Goal: Use online tool/utility: Utilize a website feature to perform a specific function

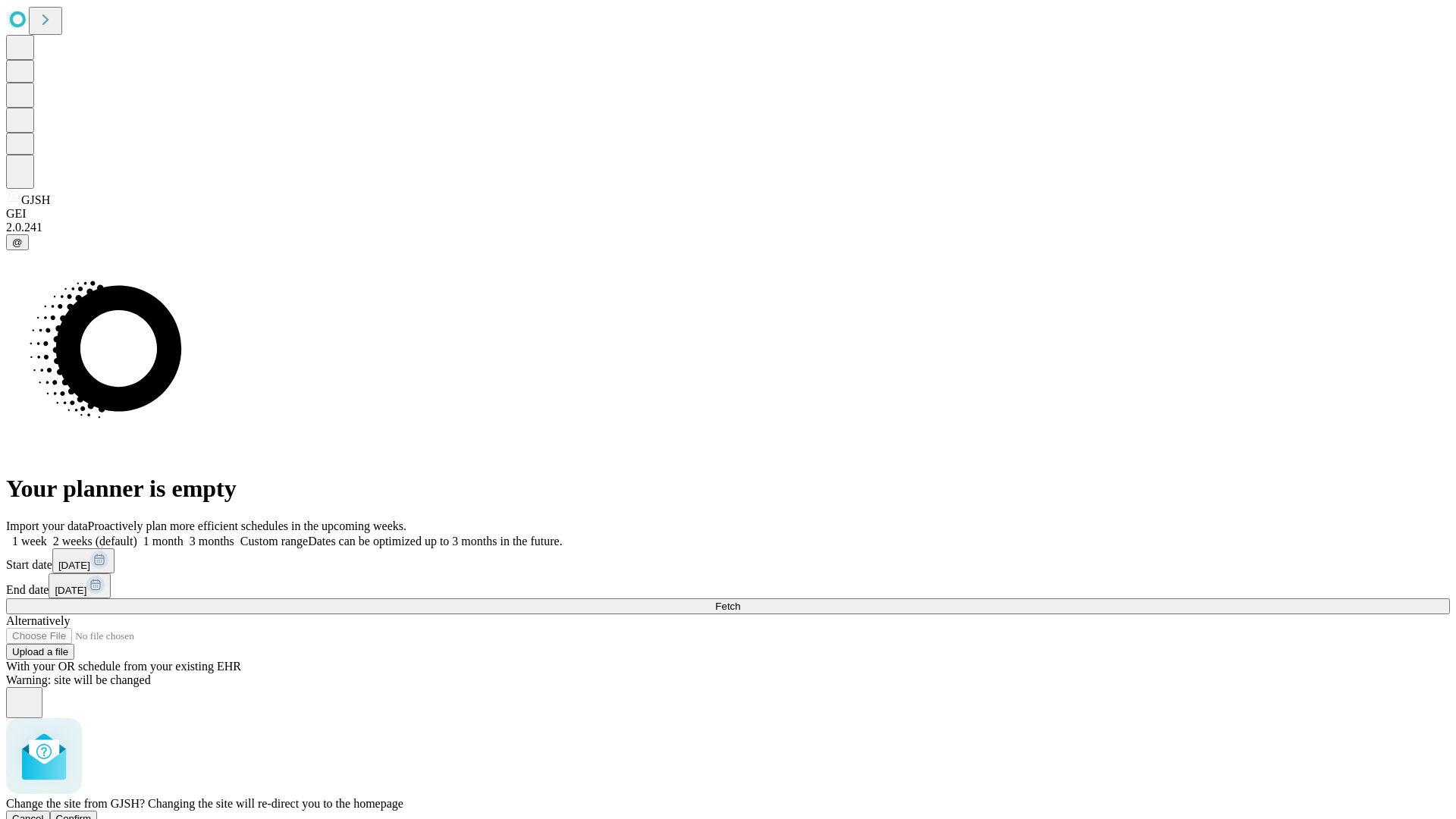
click at [92, 813] on span "Confirm" at bounding box center [73, 818] width 35 height 12
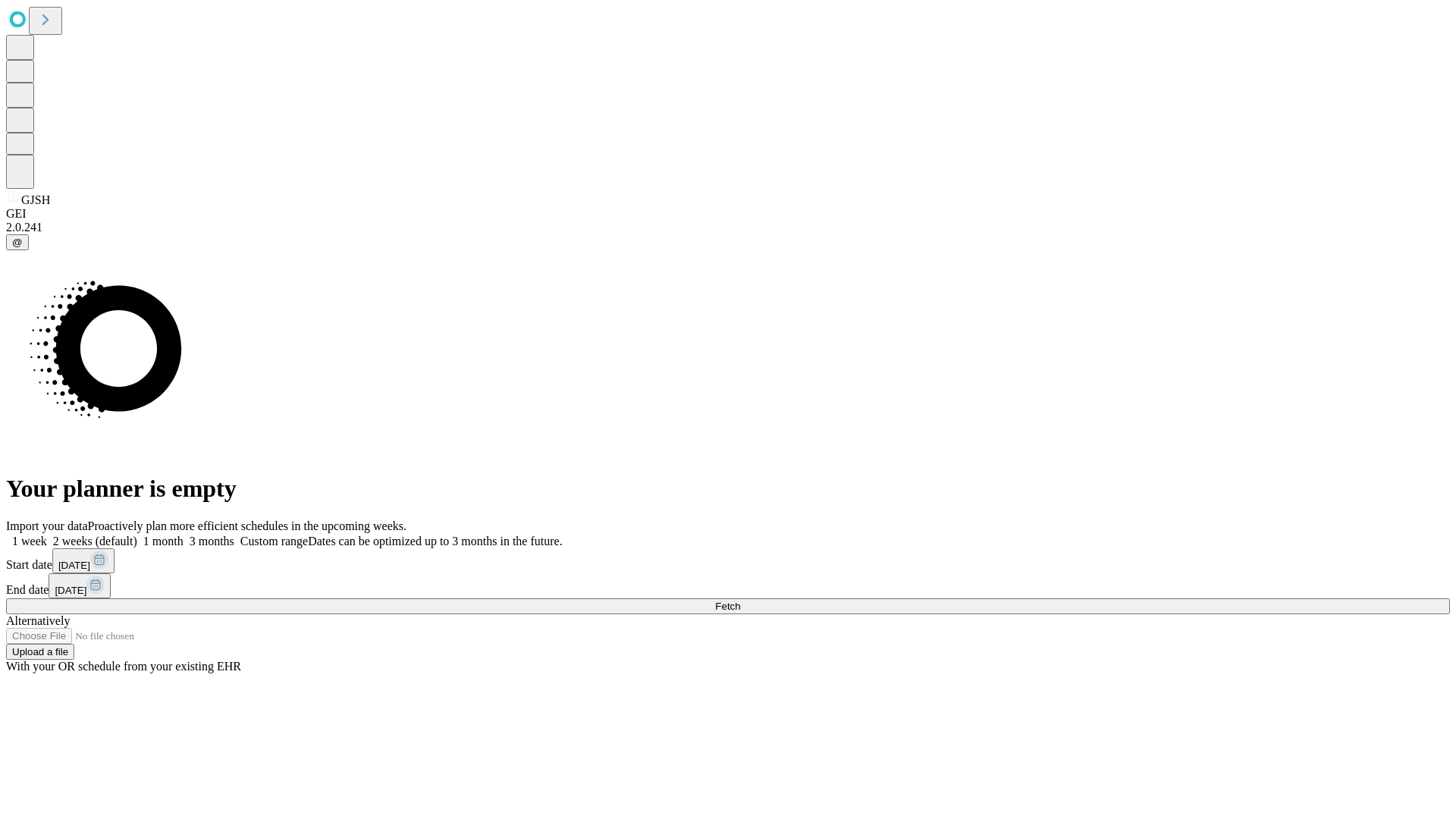
click at [183, 535] on label "1 month" at bounding box center [160, 541] width 46 height 13
click at [741, 600] on span "Fetch" at bounding box center [728, 606] width 25 height 12
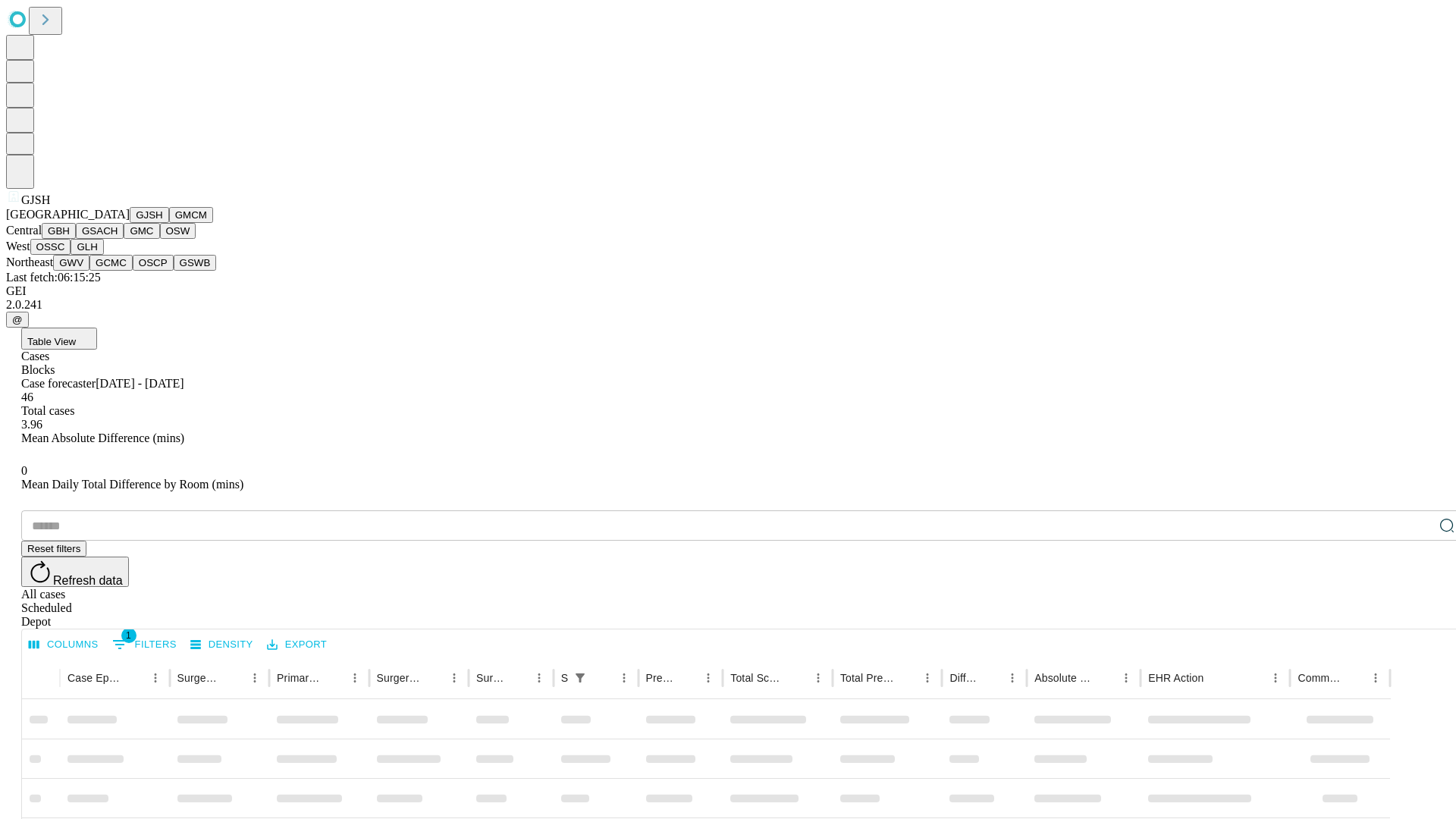
click at [169, 223] on button "GMCM" at bounding box center [191, 215] width 44 height 16
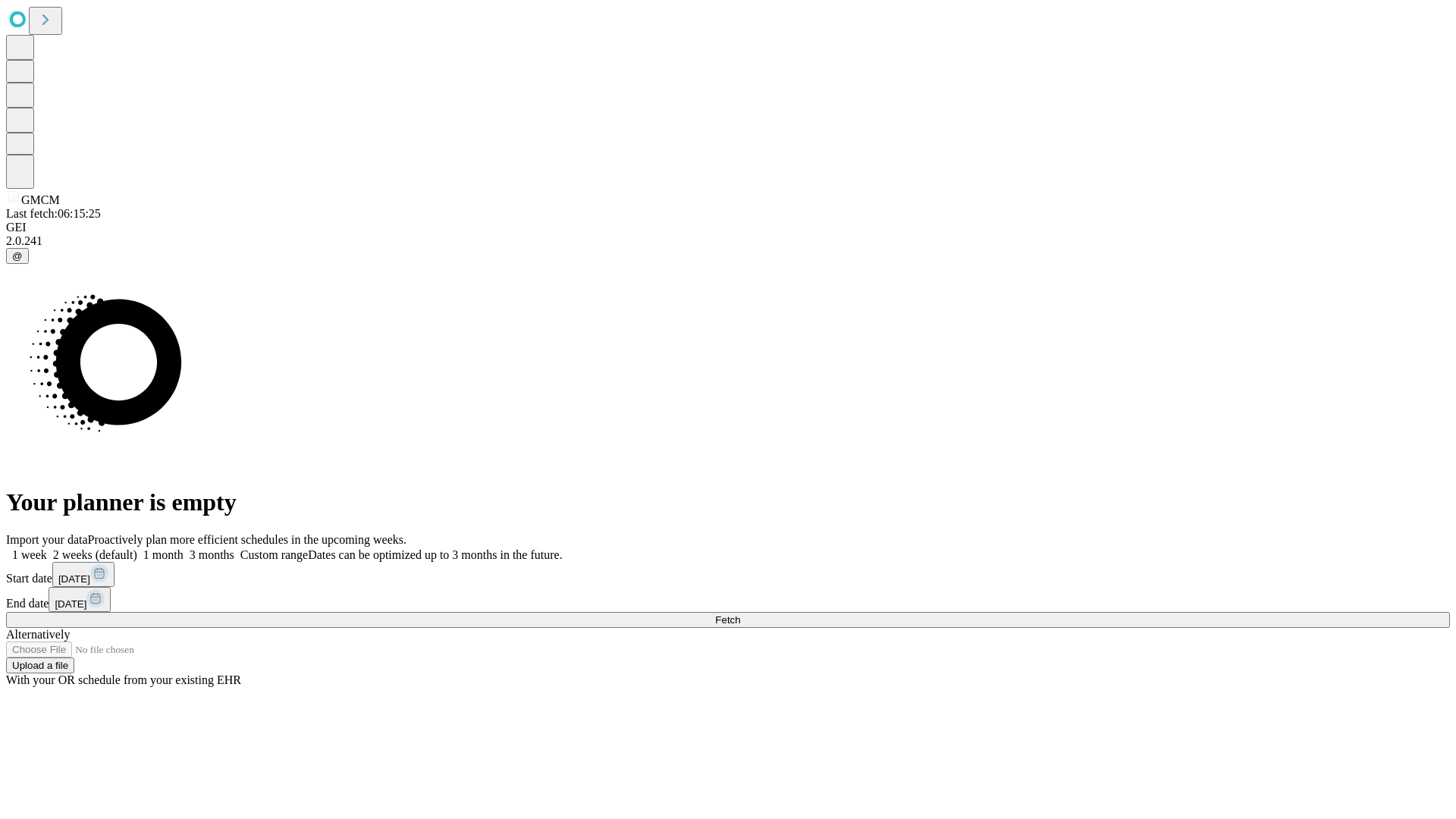
click at [183, 548] on label "1 month" at bounding box center [160, 554] width 46 height 13
click at [741, 614] on span "Fetch" at bounding box center [728, 619] width 25 height 12
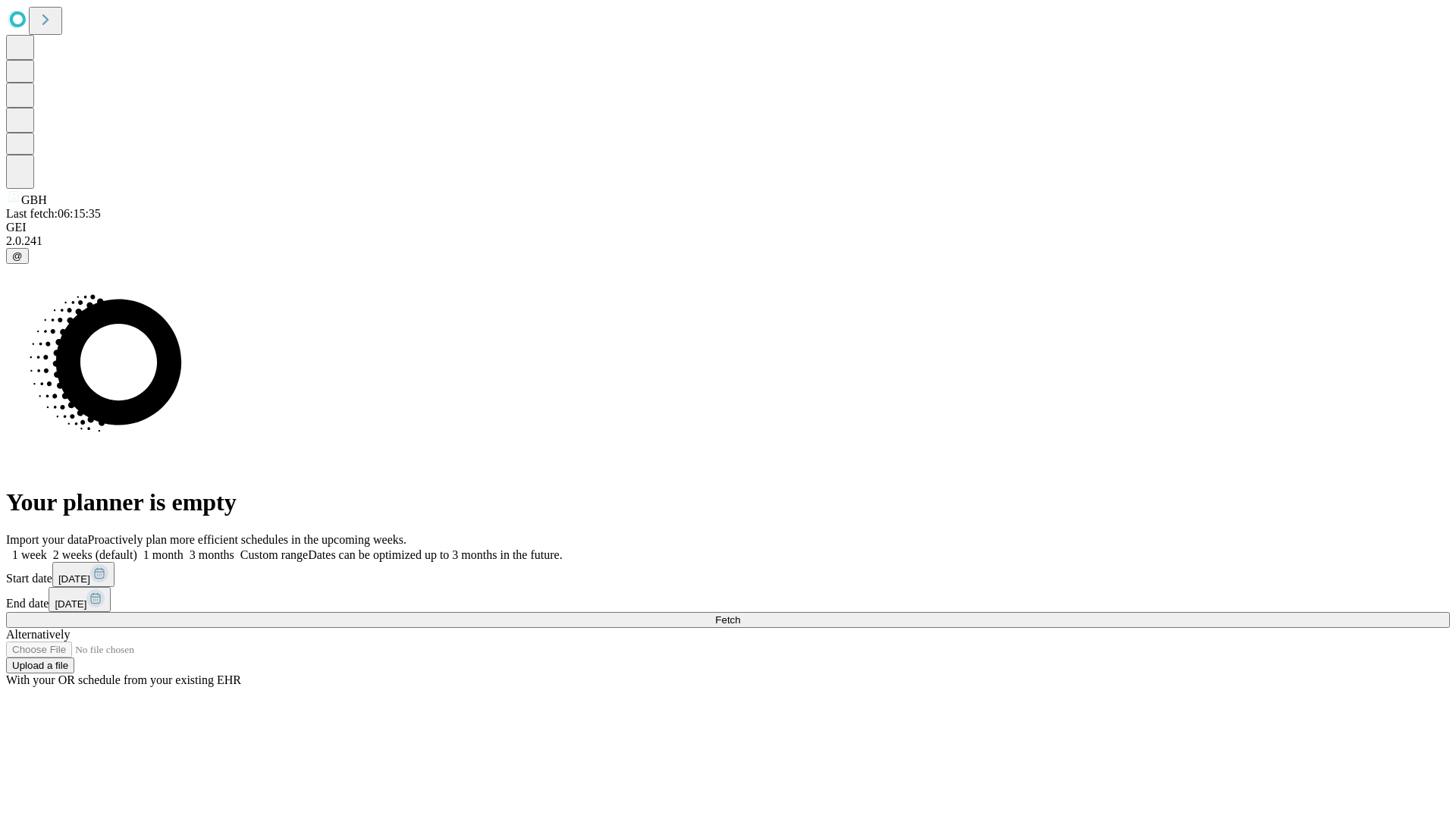
click at [183, 548] on label "1 month" at bounding box center [160, 554] width 46 height 13
click at [741, 614] on span "Fetch" at bounding box center [728, 619] width 25 height 12
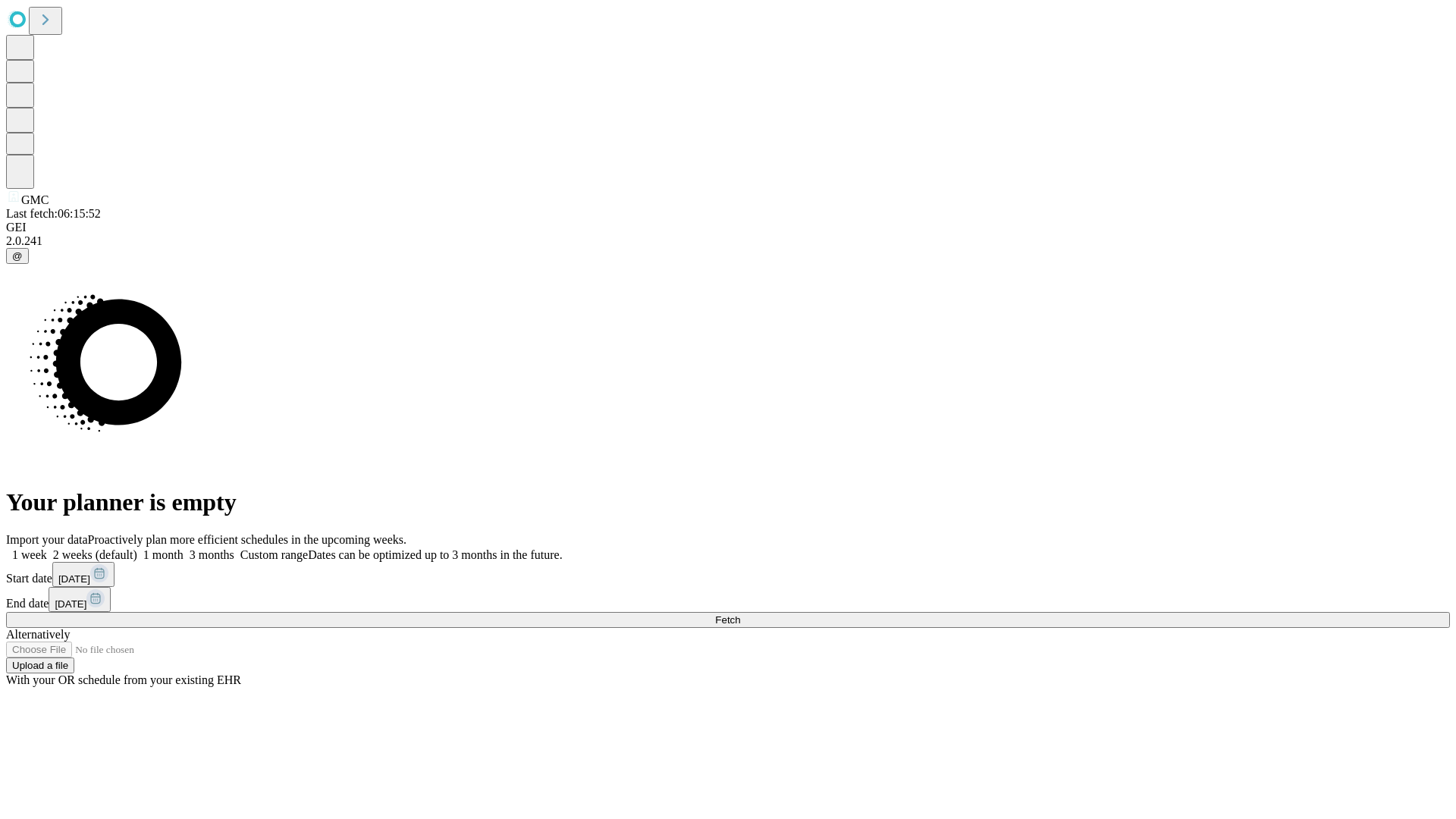
click at [183, 548] on label "1 month" at bounding box center [160, 554] width 46 height 13
click at [741, 614] on span "Fetch" at bounding box center [728, 619] width 25 height 12
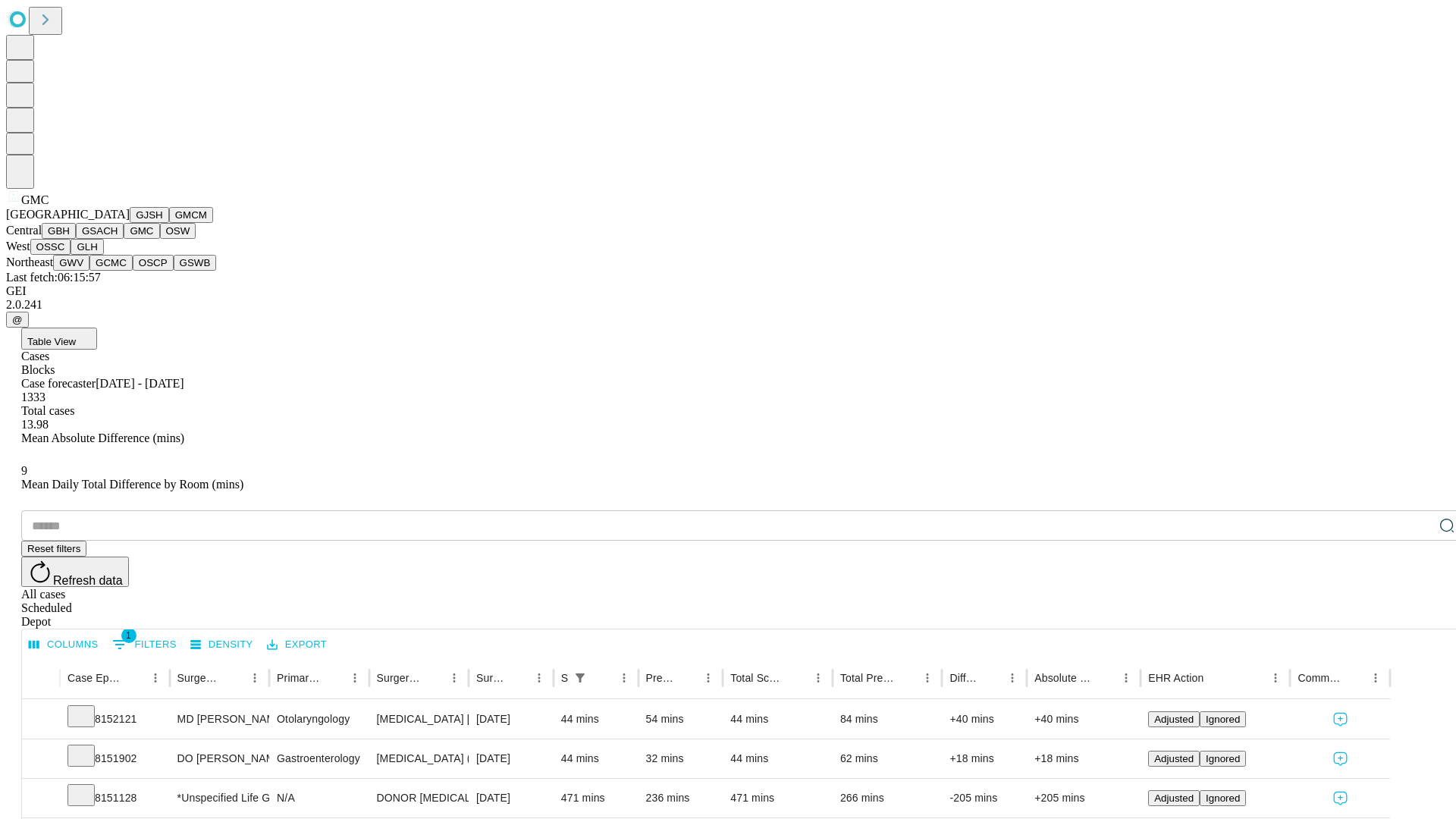
click at [160, 239] on button "OSW" at bounding box center [178, 231] width 36 height 16
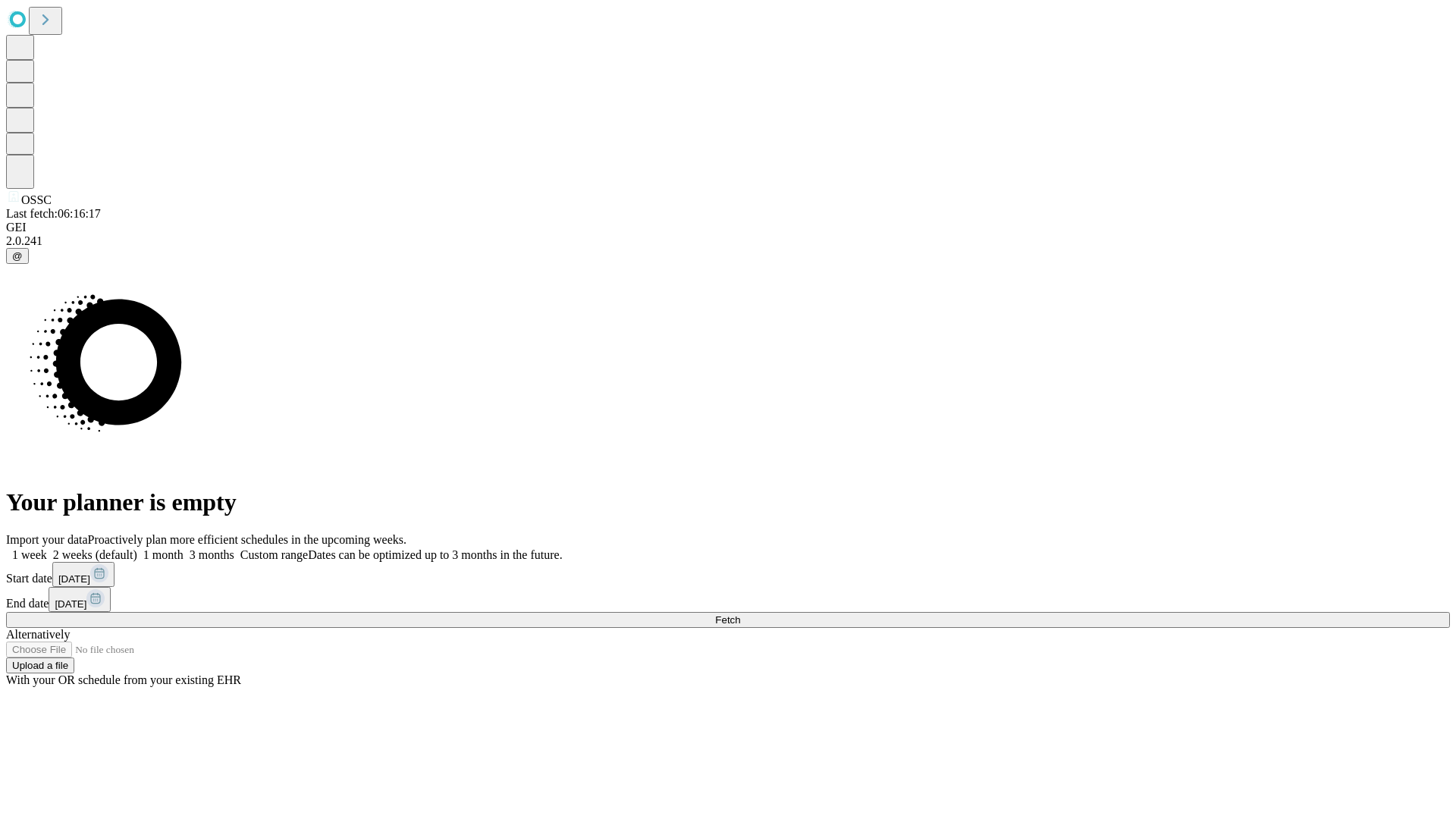
click at [183, 548] on label "1 month" at bounding box center [160, 554] width 46 height 13
click at [741, 614] on span "Fetch" at bounding box center [728, 619] width 25 height 12
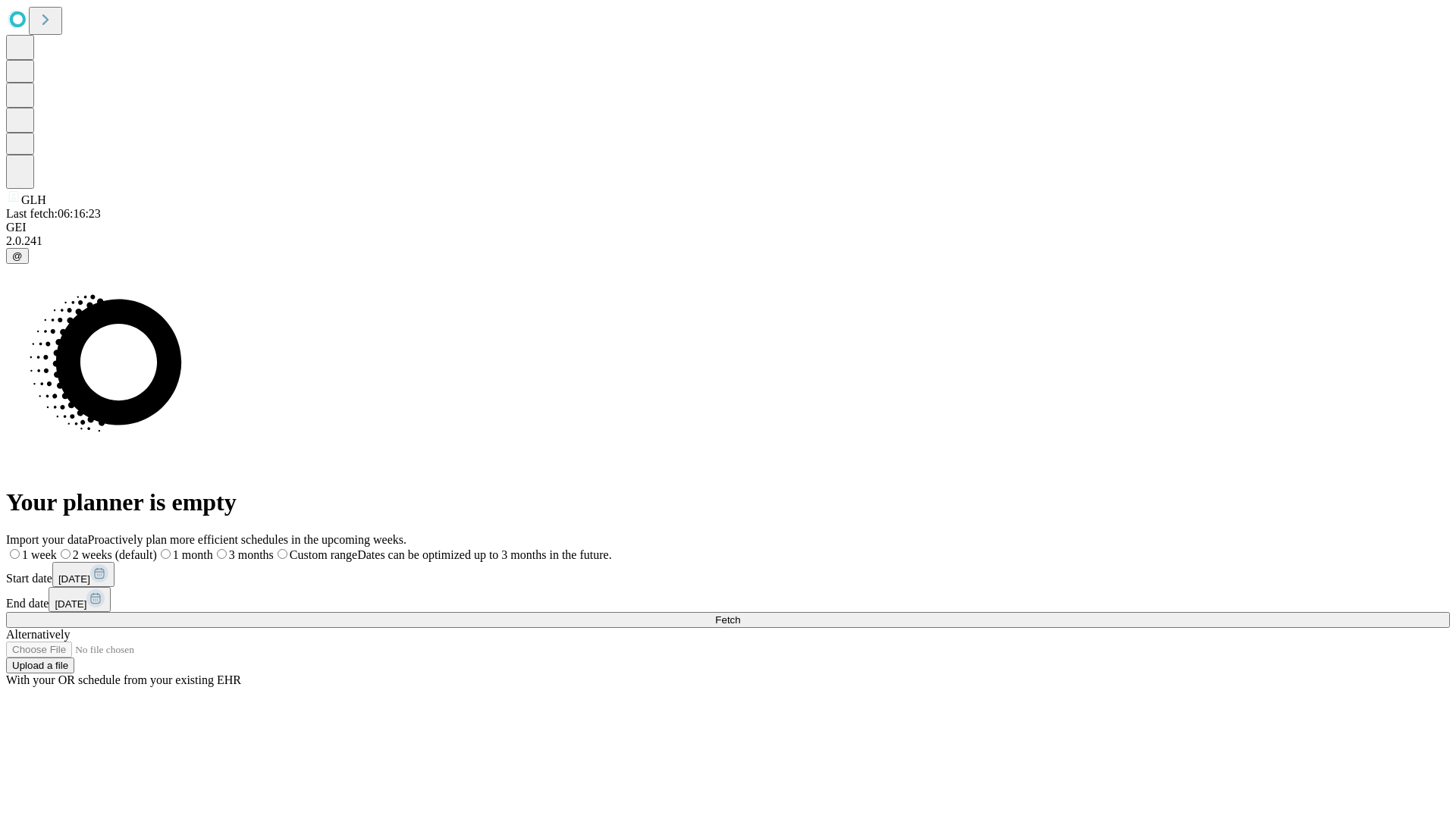
click at [741, 614] on span "Fetch" at bounding box center [728, 619] width 25 height 12
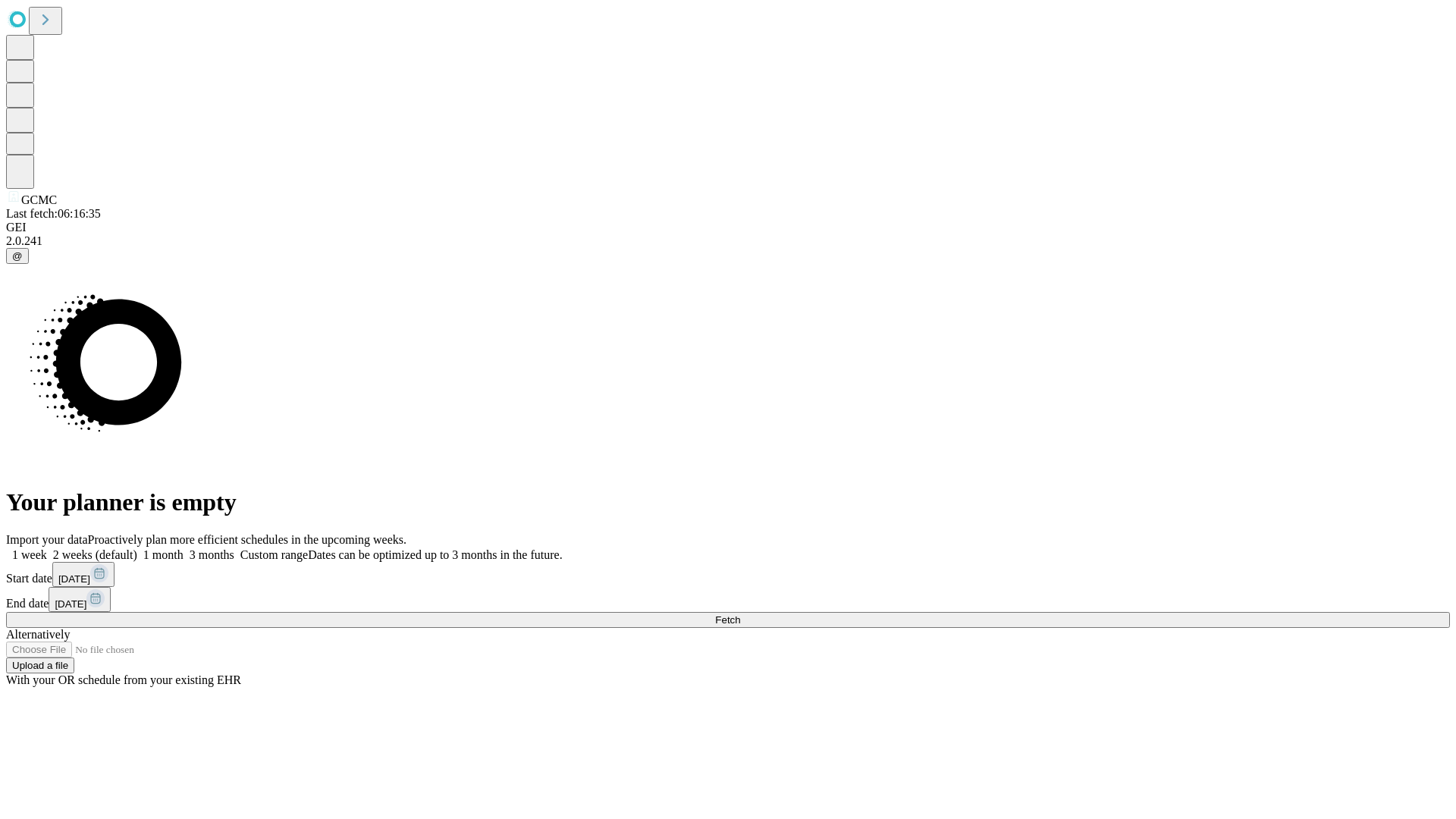
click at [183, 548] on label "1 month" at bounding box center [160, 554] width 46 height 13
click at [741, 614] on span "Fetch" at bounding box center [728, 619] width 25 height 12
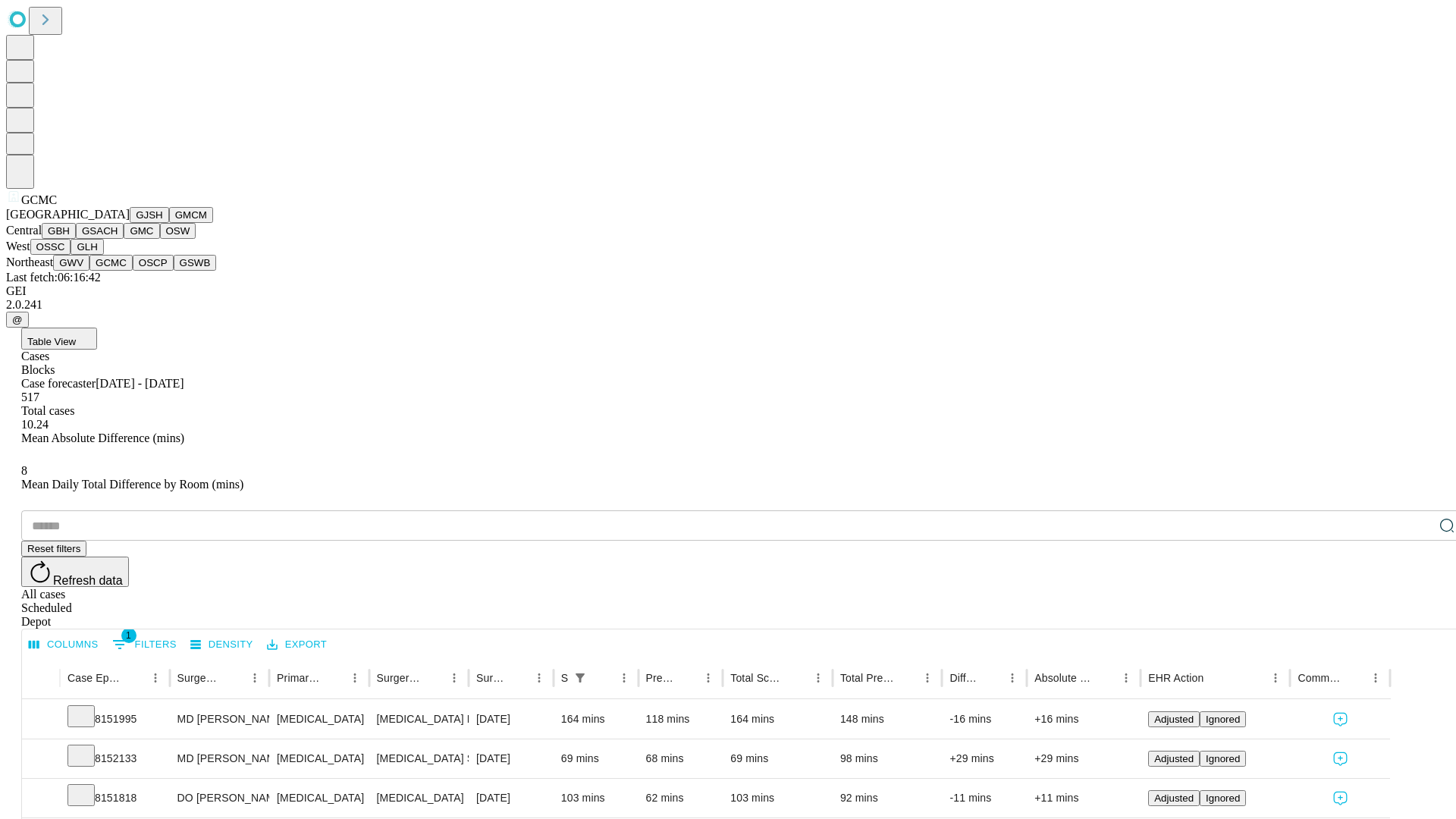
click at [133, 271] on button "OSCP" at bounding box center [153, 263] width 41 height 16
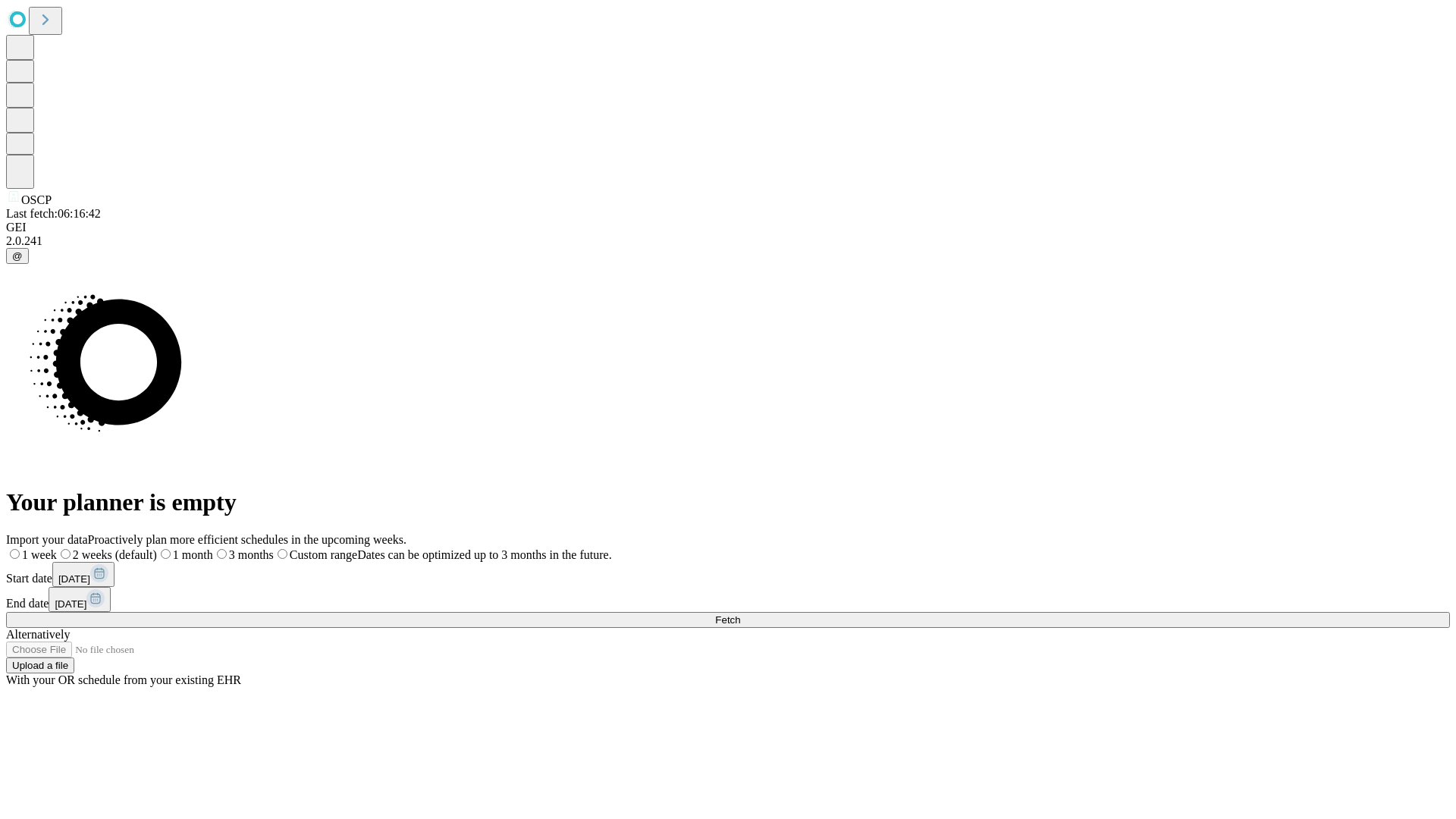
click at [213, 548] on label "1 month" at bounding box center [185, 554] width 56 height 13
click at [741, 614] on span "Fetch" at bounding box center [728, 619] width 25 height 12
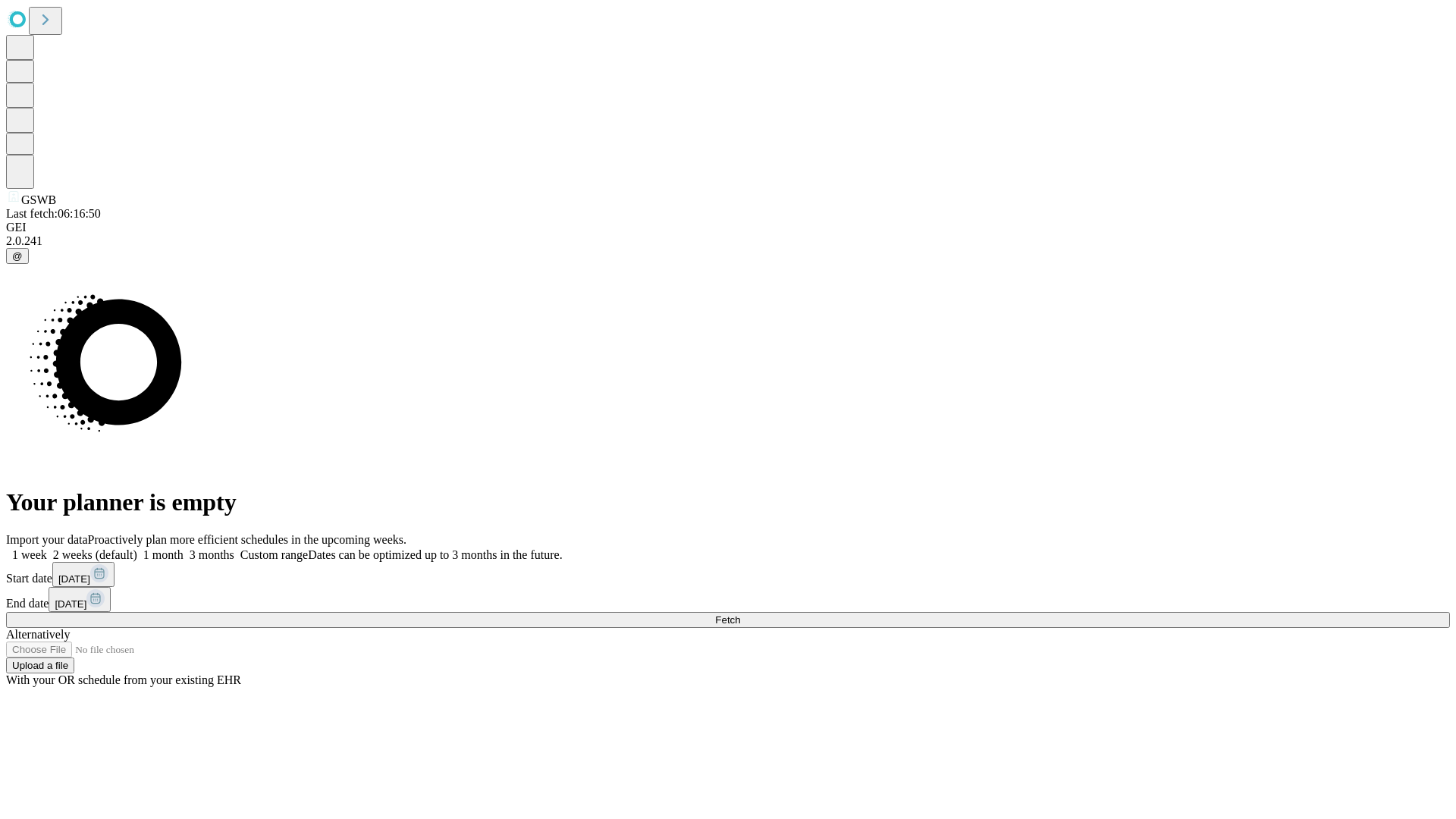
click at [183, 548] on label "1 month" at bounding box center [160, 554] width 46 height 13
click at [741, 614] on span "Fetch" at bounding box center [728, 619] width 25 height 12
